Goal: Information Seeking & Learning: Learn about a topic

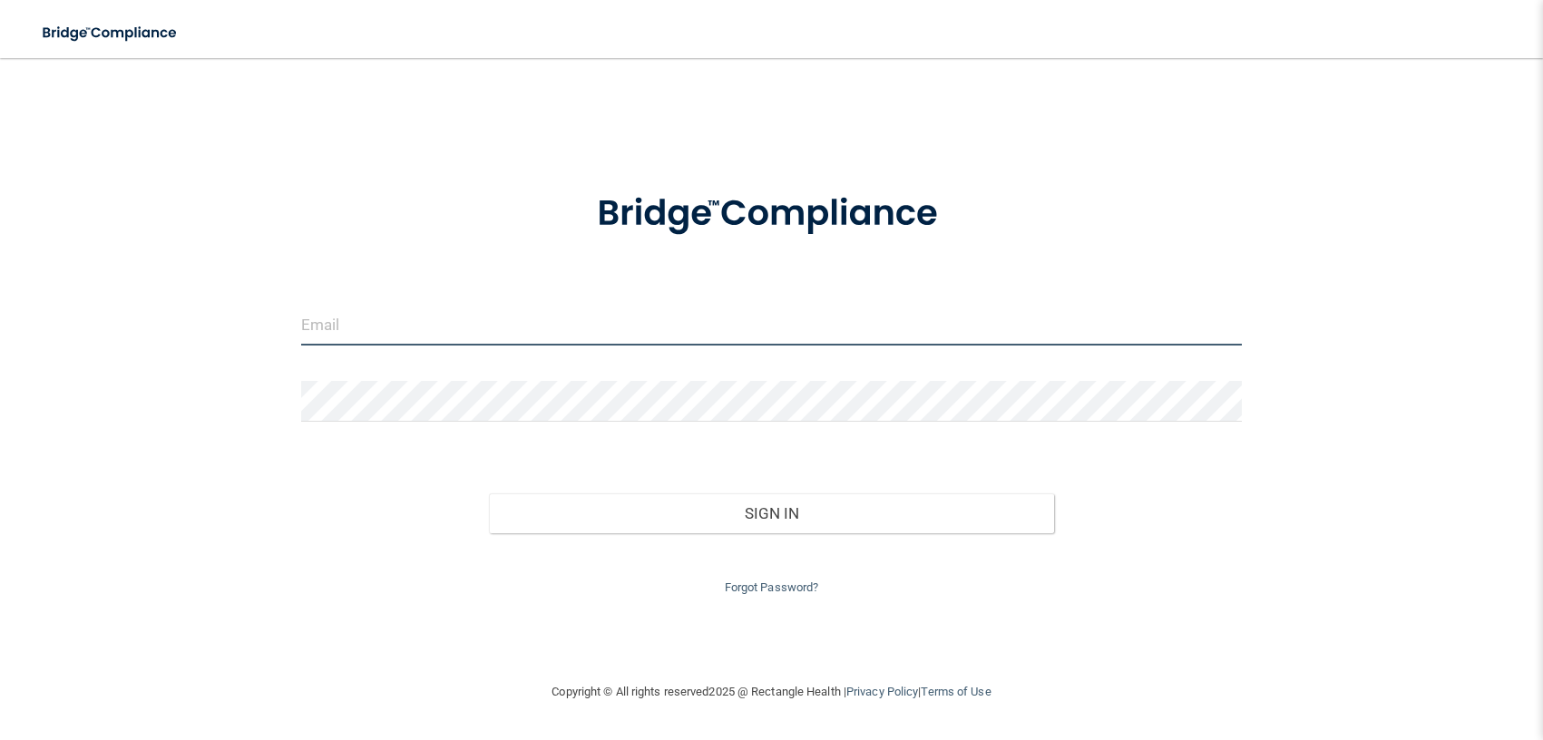
click at [593, 330] on input "email" at bounding box center [771, 325] width 941 height 41
type input "[EMAIL_ADDRESS][DOMAIN_NAME]"
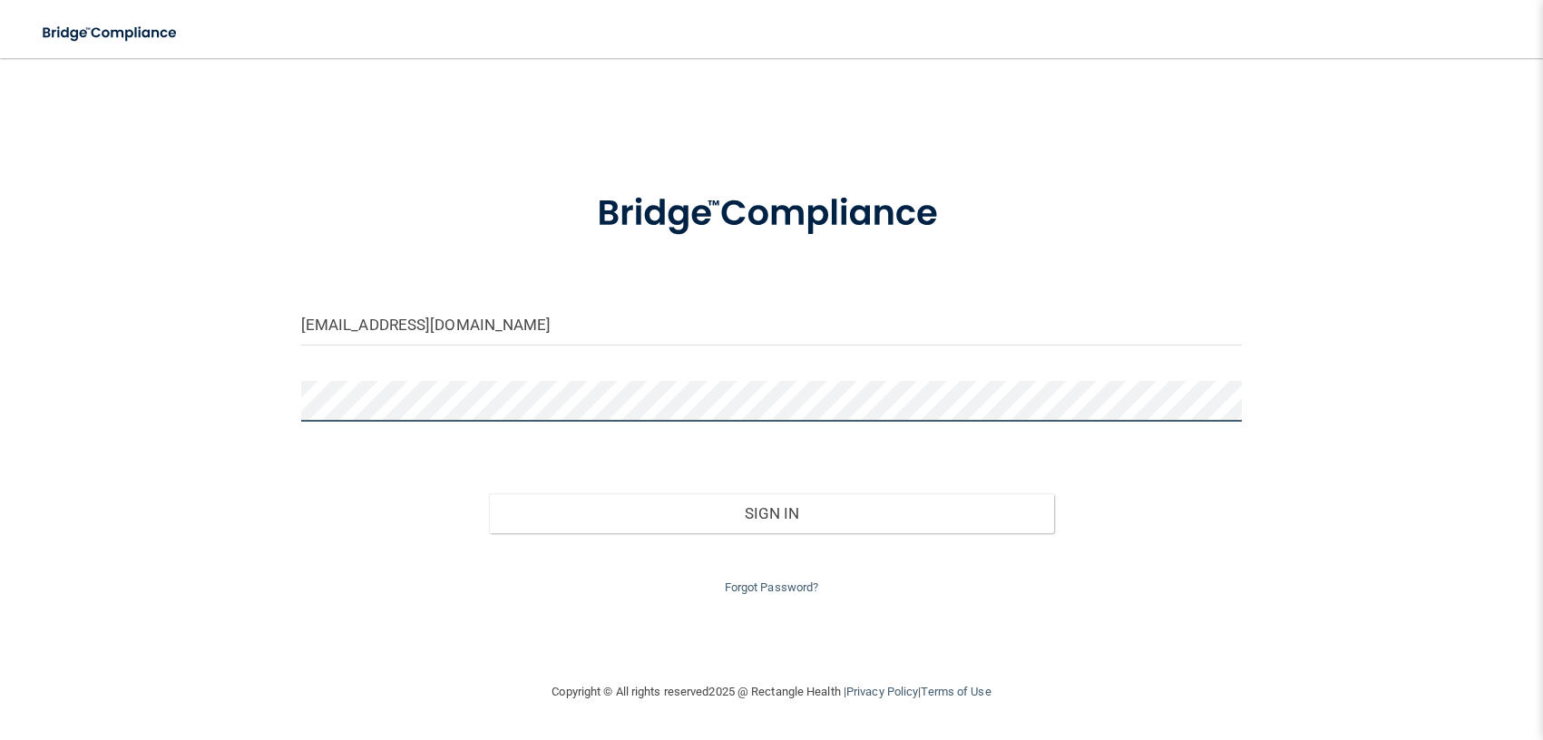
click at [489, 493] on button "Sign In" at bounding box center [771, 513] width 564 height 40
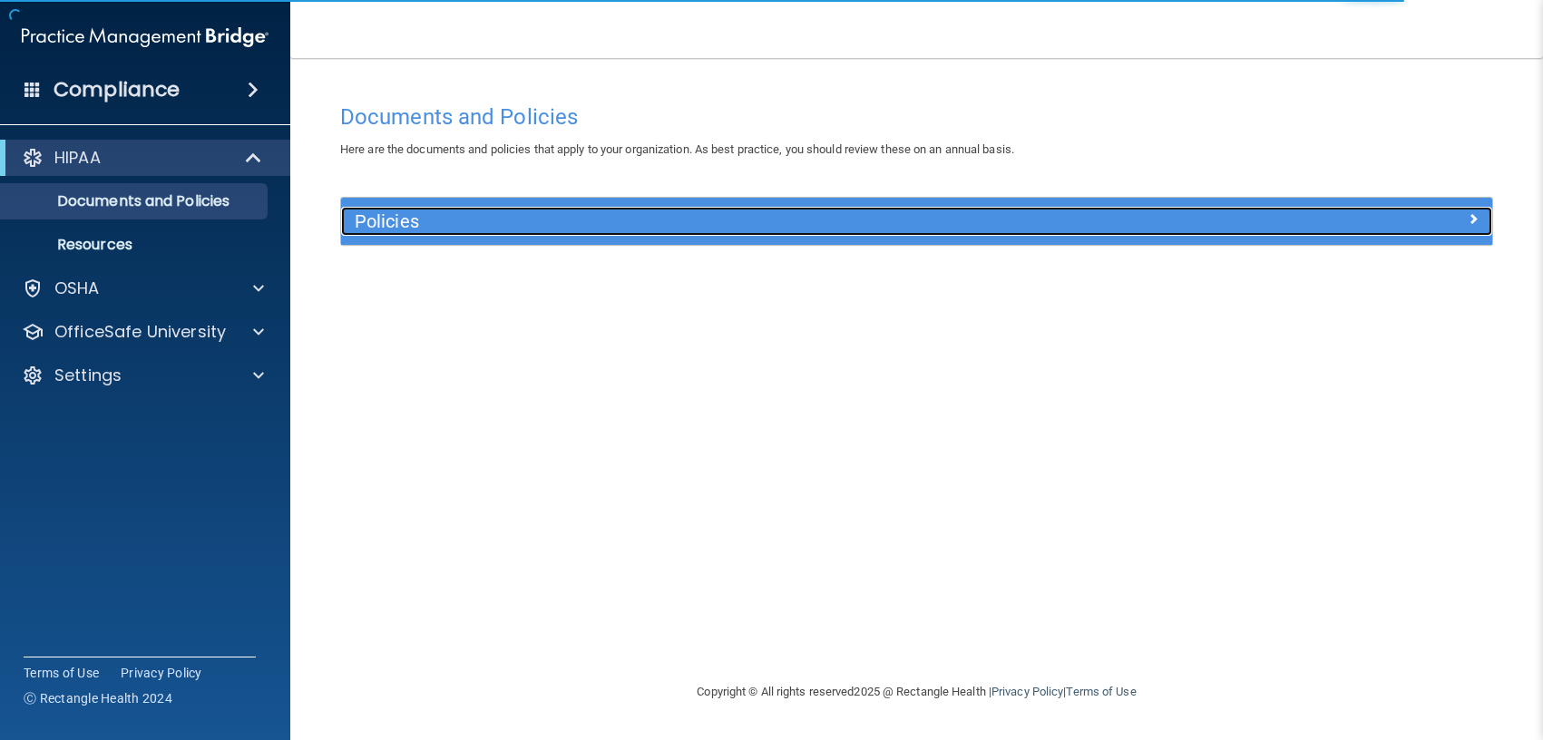
click at [815, 230] on h5 "Policies" at bounding box center [773, 221] width 836 height 20
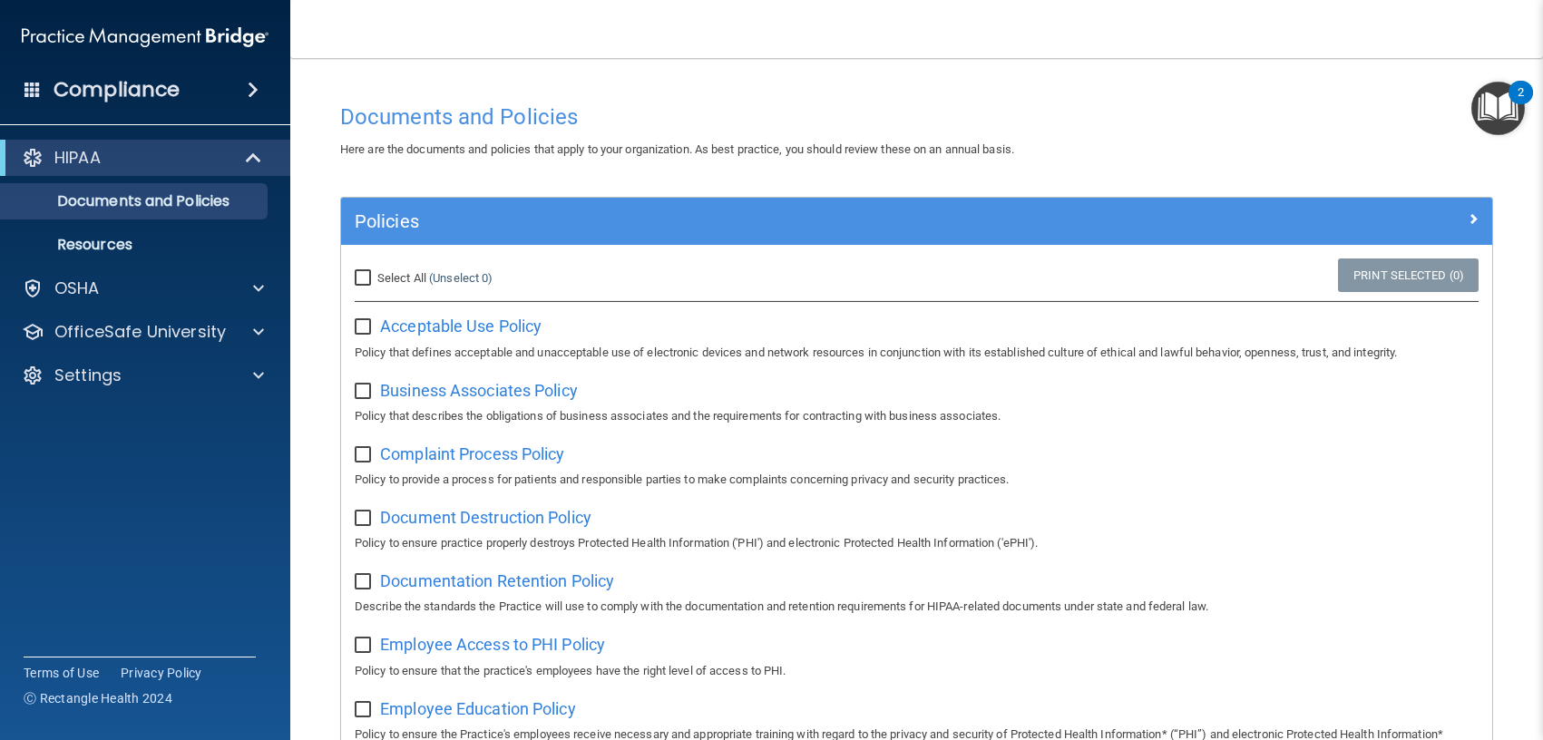
click at [355, 278] on input "Select All (Unselect 0) Unselect All" at bounding box center [365, 278] width 21 height 15
checkbox input "true"
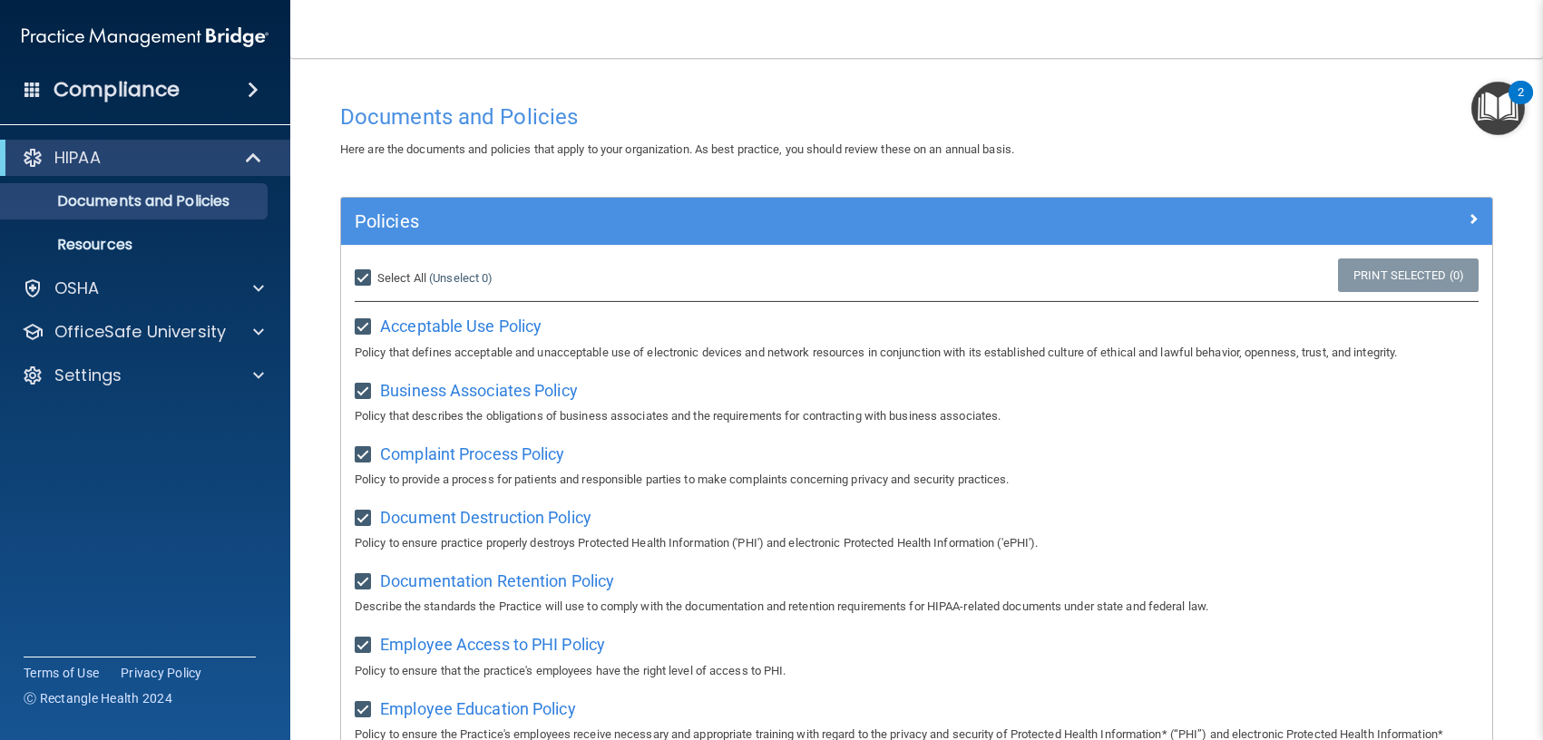
checkbox input "true"
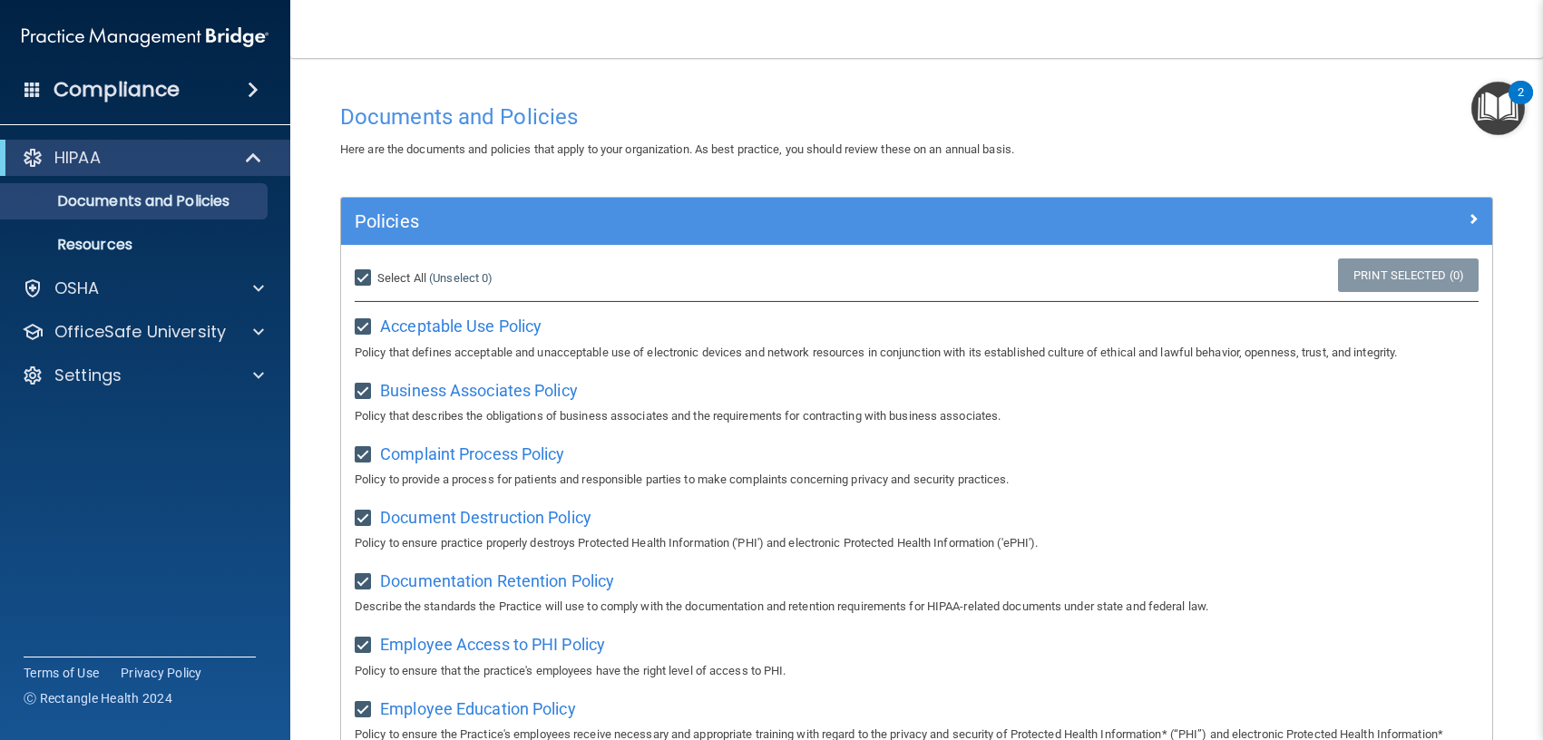
checkbox input "true"
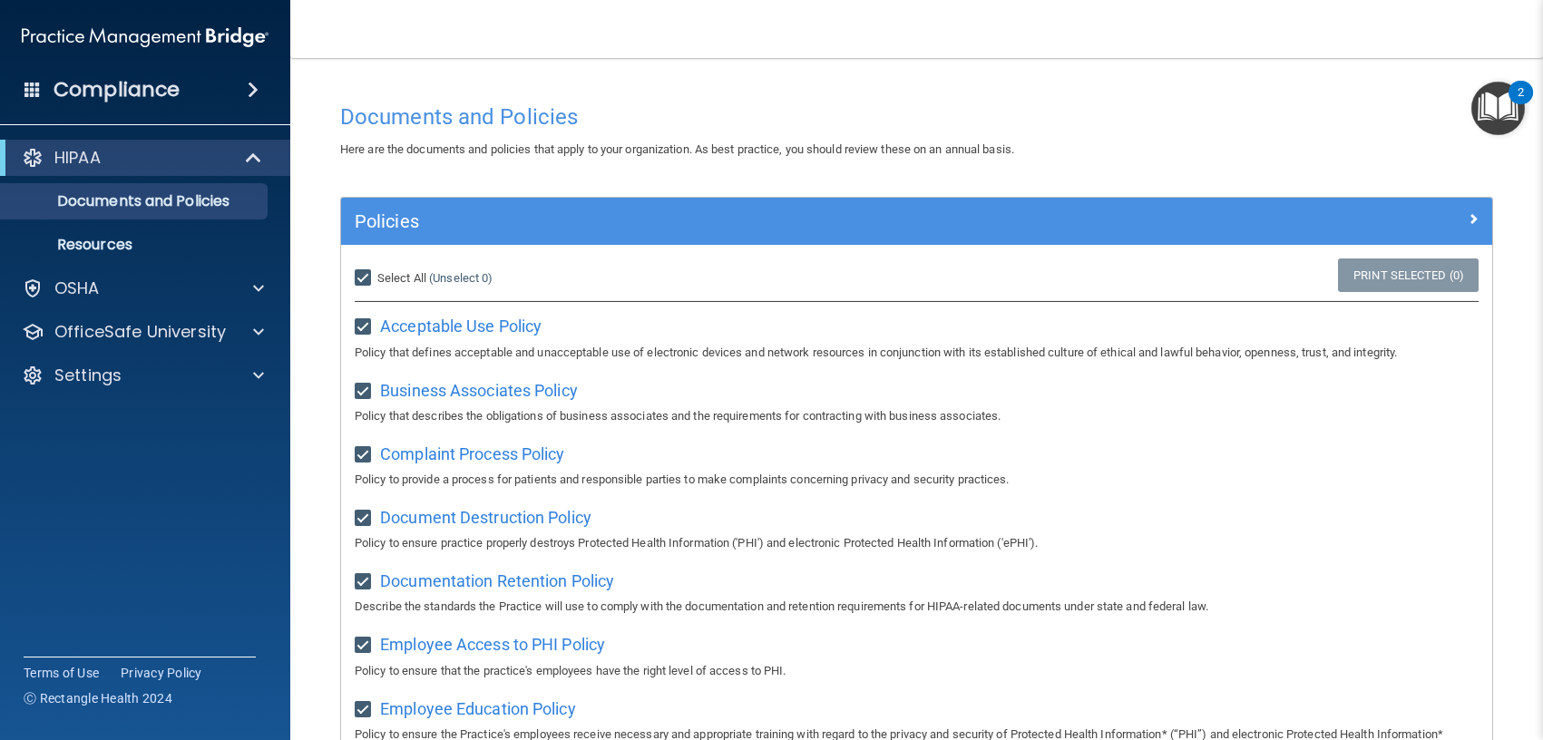
checkbox input "true"
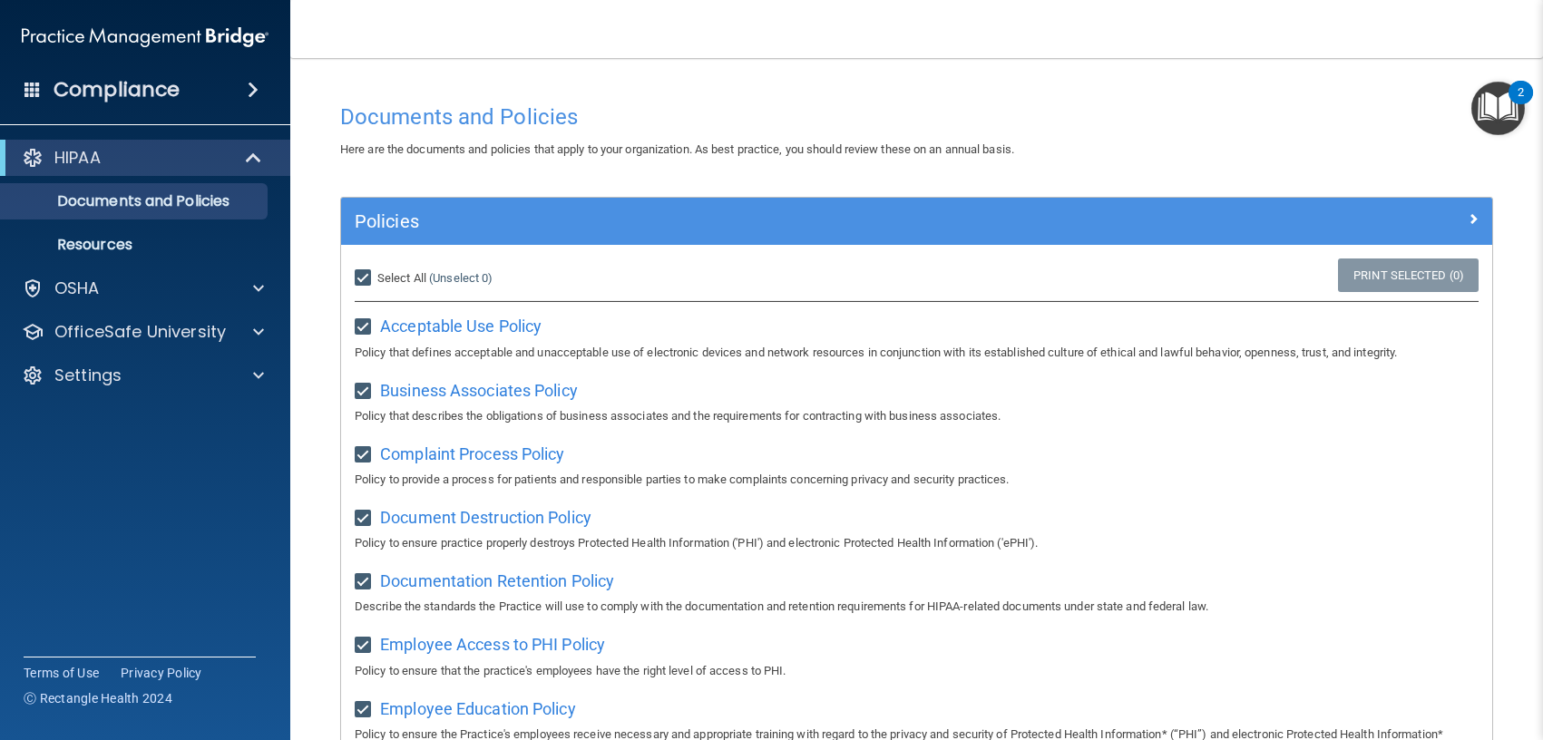
checkbox input "true"
click at [1128, 149] on div "Here are the documents and policies that apply to your organization. As best pr…" at bounding box center [917, 150] width 1180 height 22
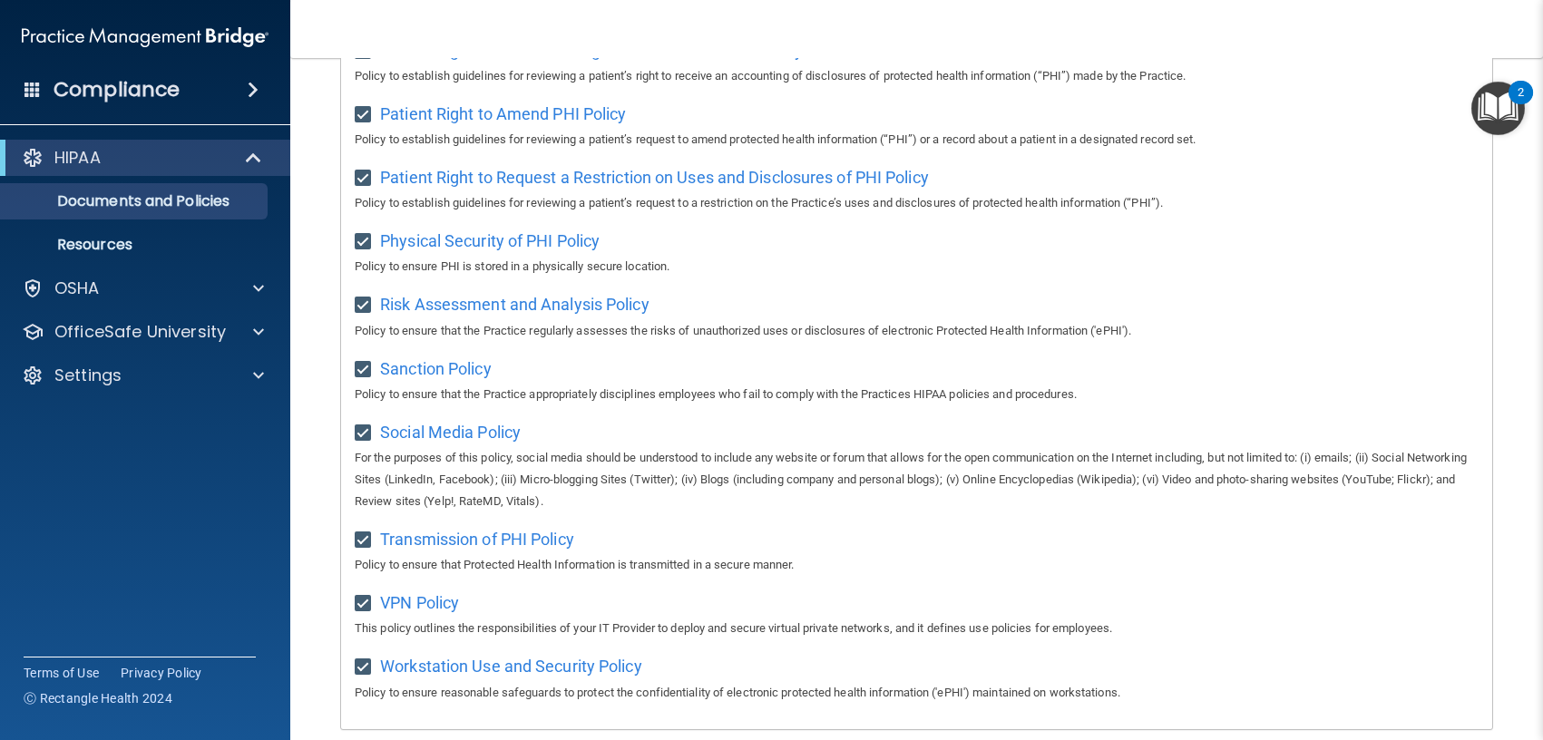
scroll to position [1082, 0]
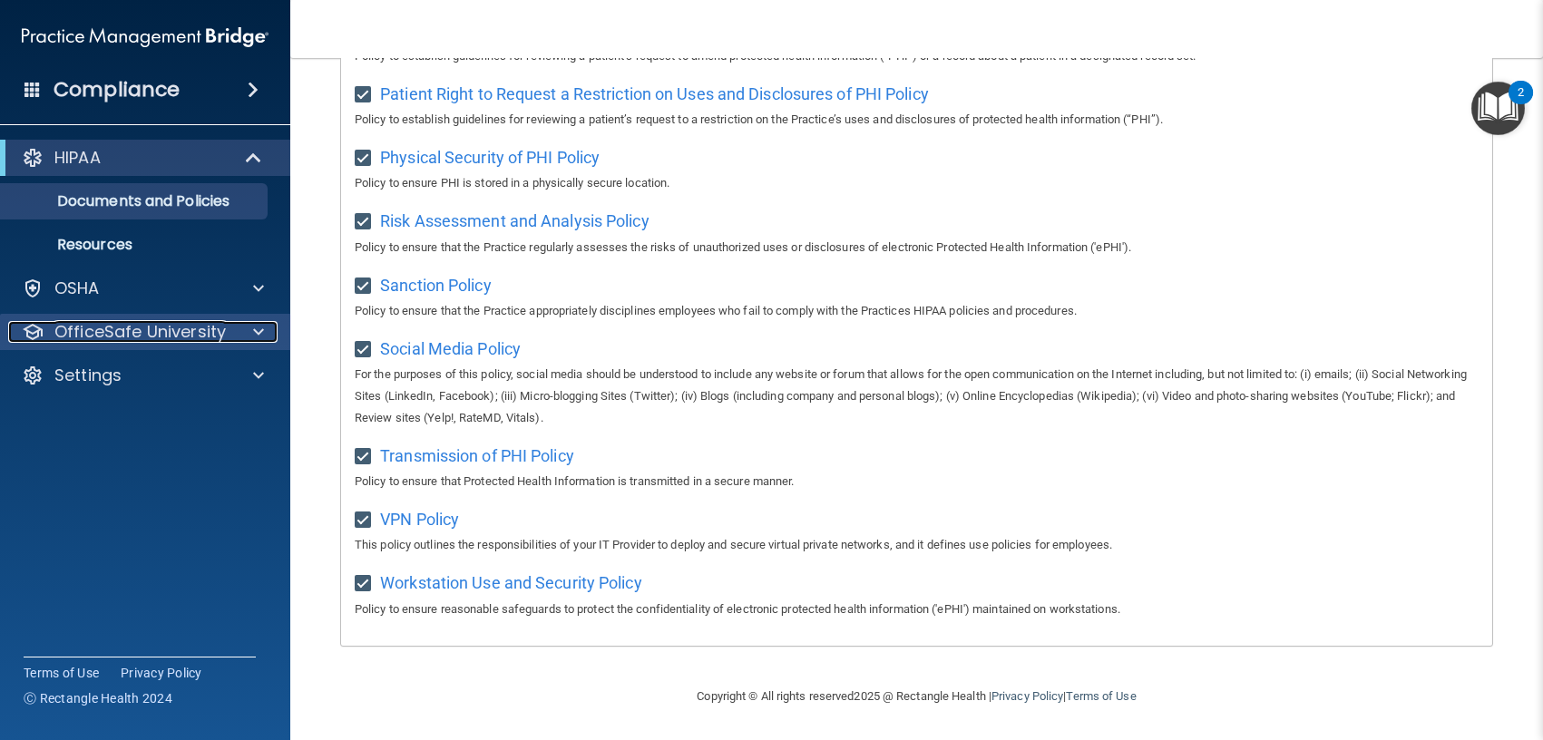
click at [86, 331] on p "OfficeSafe University" at bounding box center [139, 332] width 171 height 22
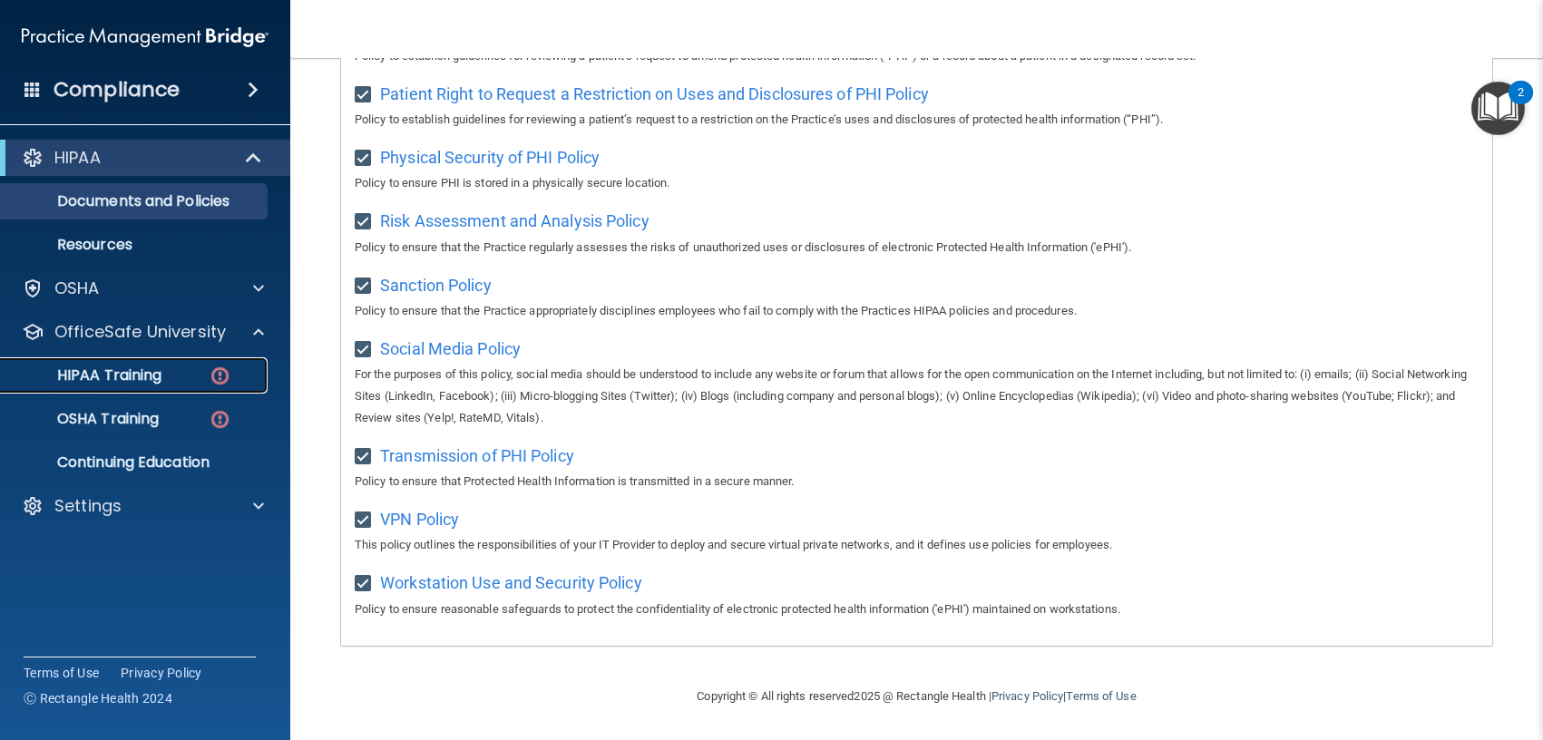
click at [99, 386] on link "HIPAA Training" at bounding box center [125, 375] width 286 height 36
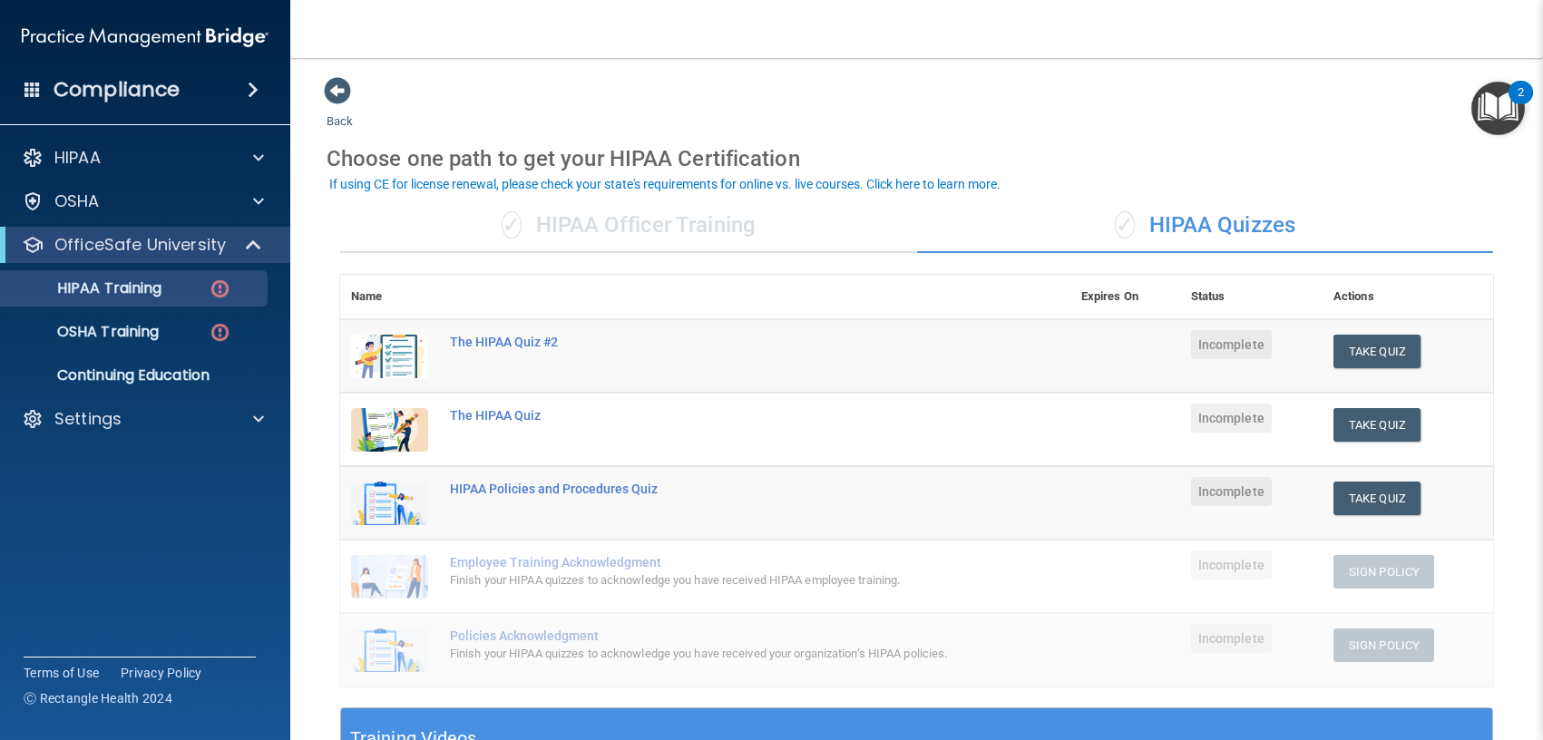
click at [670, 249] on div "✓ HIPAA Officer Training" at bounding box center [628, 226] width 577 height 54
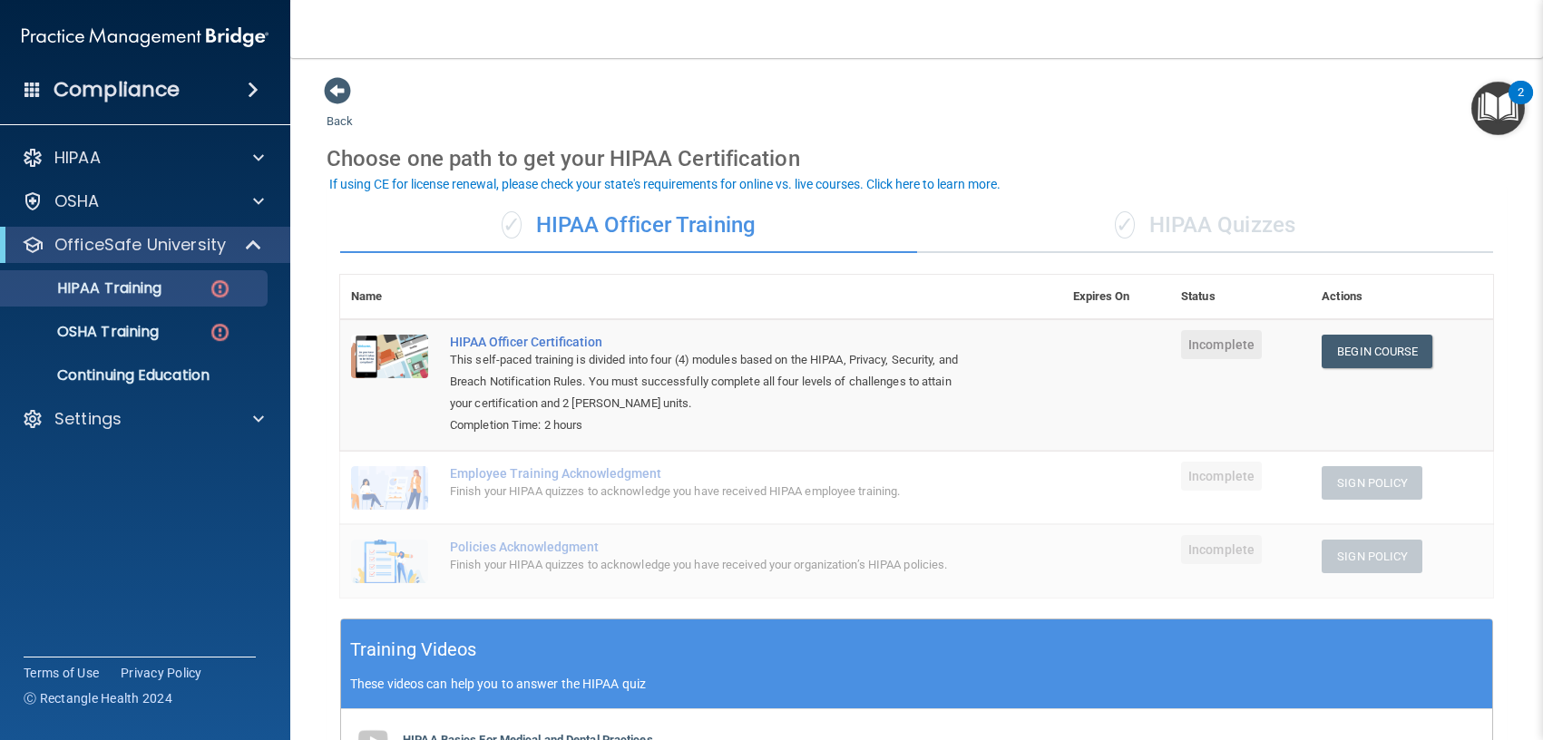
click at [565, 484] on div "Finish your HIPAA quizzes to acknowledge you have received HIPAA employee train…" at bounding box center [711, 492] width 522 height 22
click at [1390, 346] on link "Begin Course" at bounding box center [1377, 352] width 111 height 34
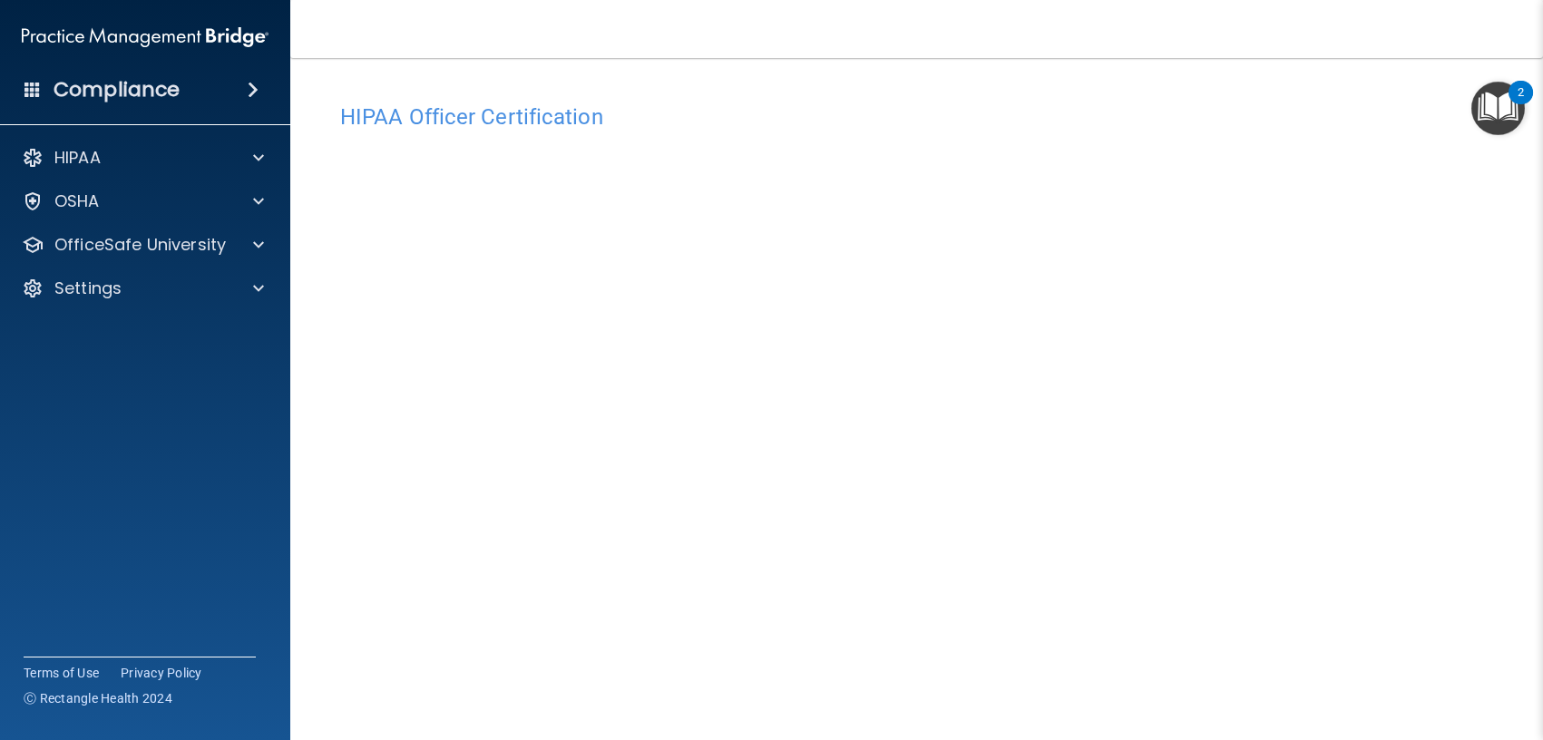
click at [1506, 95] on img "Open Resource Center, 2 new notifications" at bounding box center [1498, 109] width 54 height 54
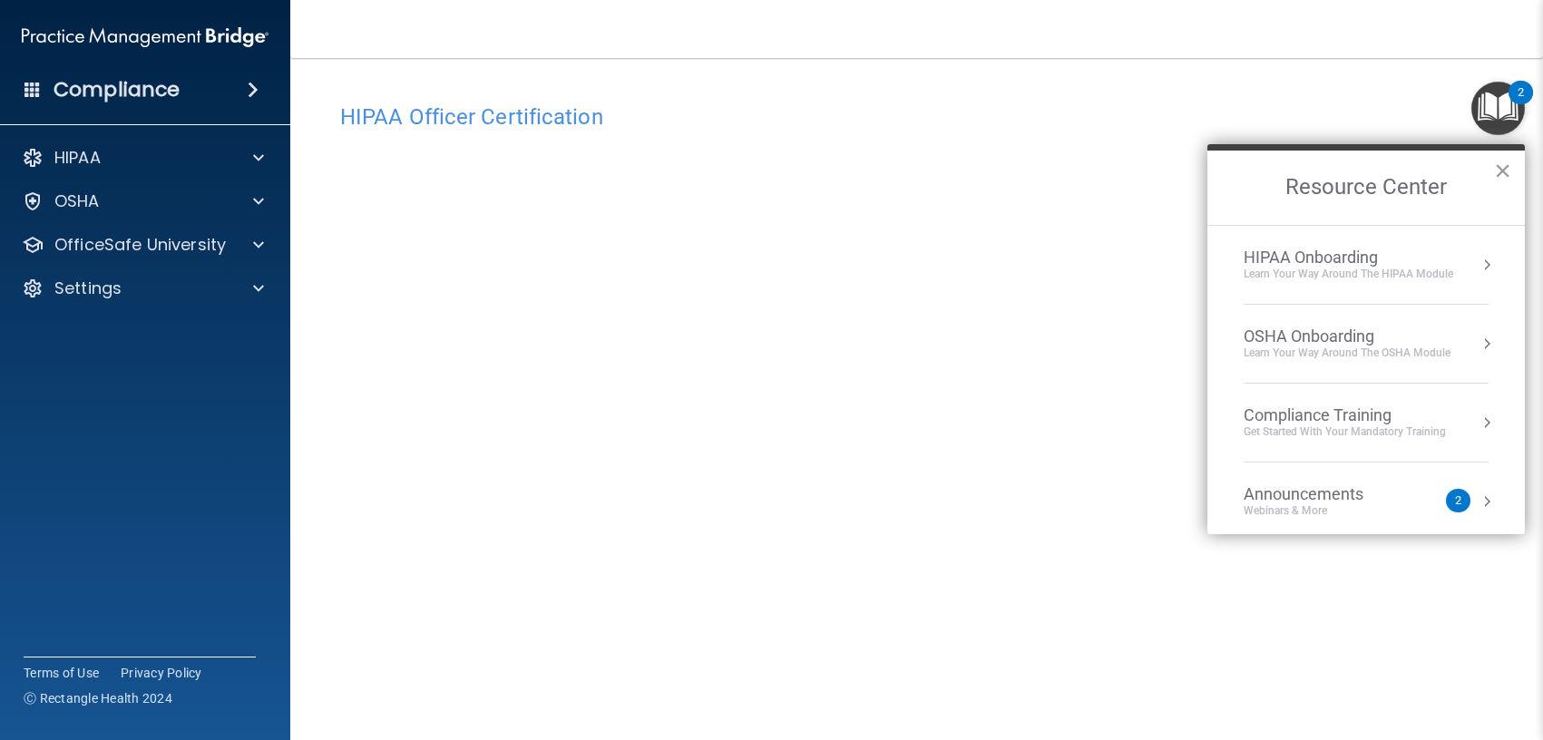
click at [1505, 174] on button "×" at bounding box center [1502, 170] width 17 height 29
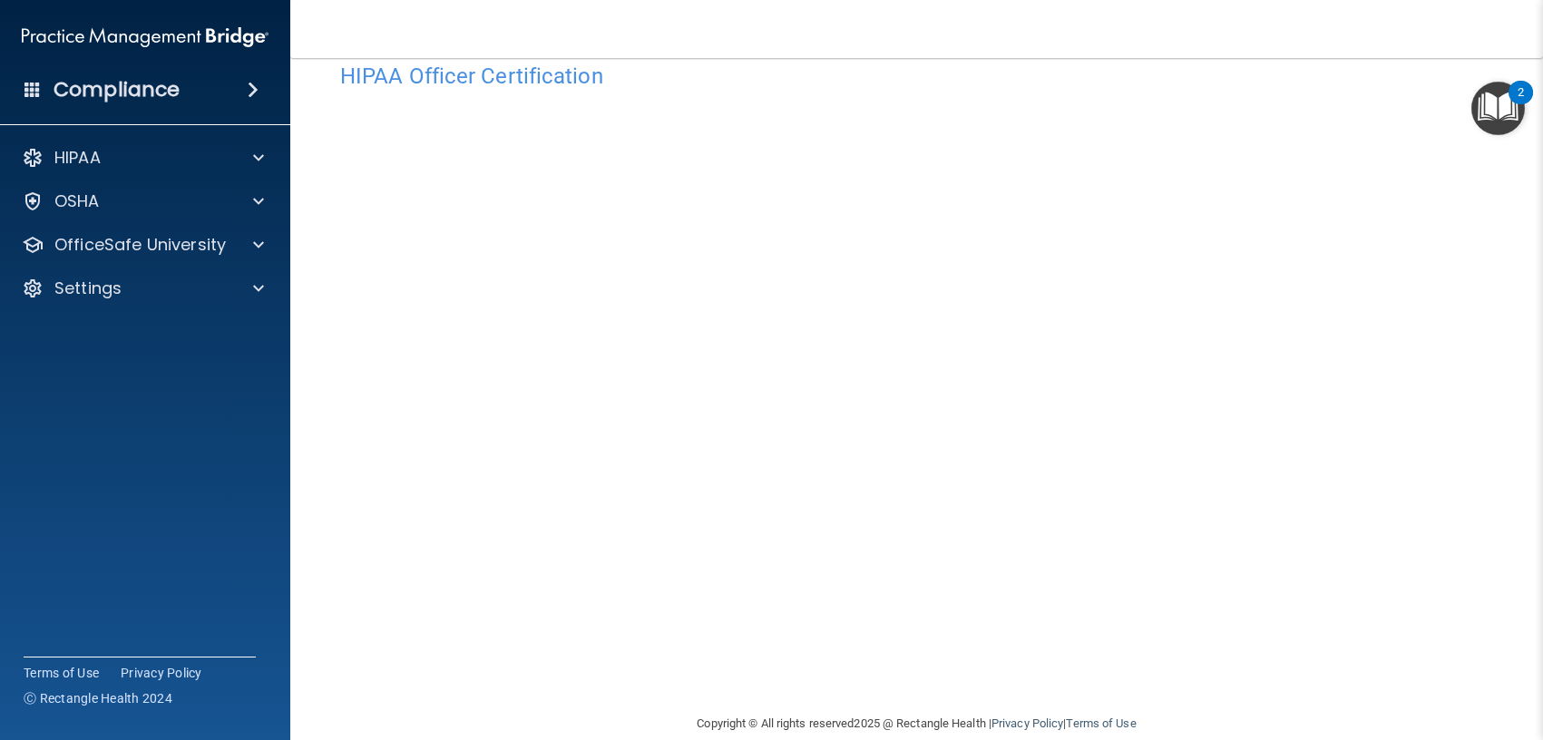
scroll to position [42, 0]
